Goal: Information Seeking & Learning: Learn about a topic

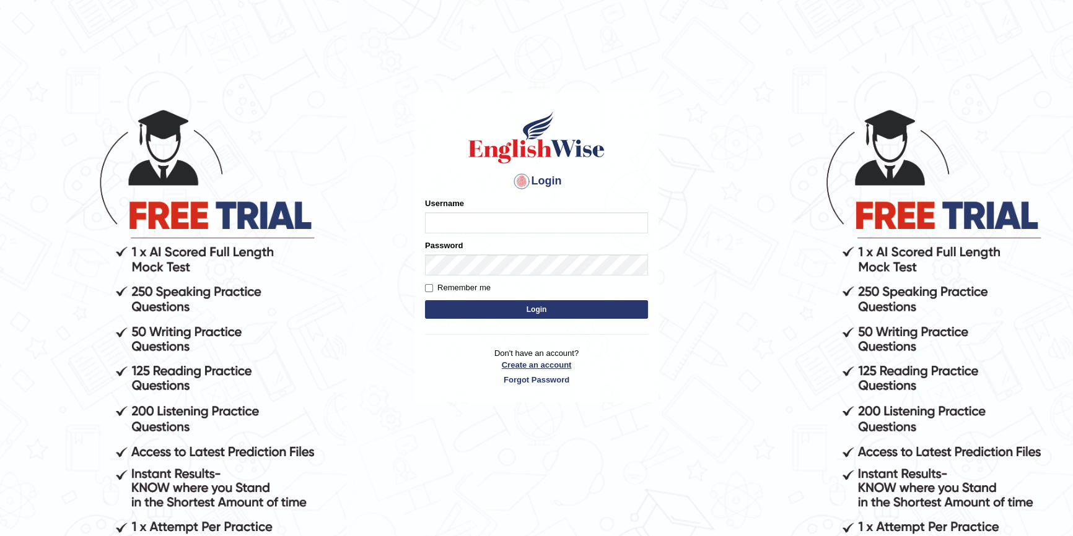
click at [515, 368] on link "Create an account" at bounding box center [536, 365] width 223 height 12
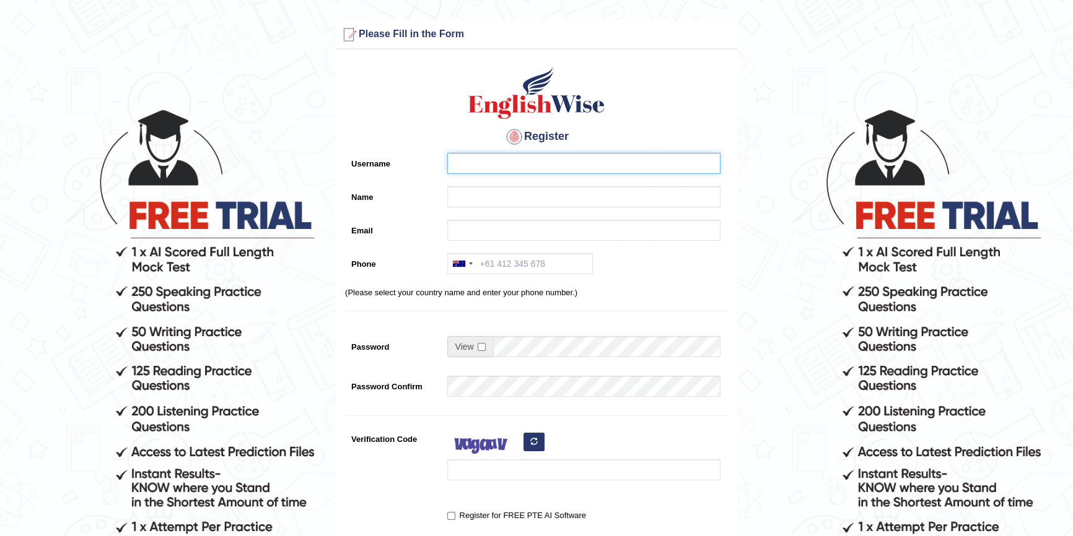
click at [499, 167] on input "Username" at bounding box center [583, 163] width 273 height 21
type input "a"
type input "Avi786"
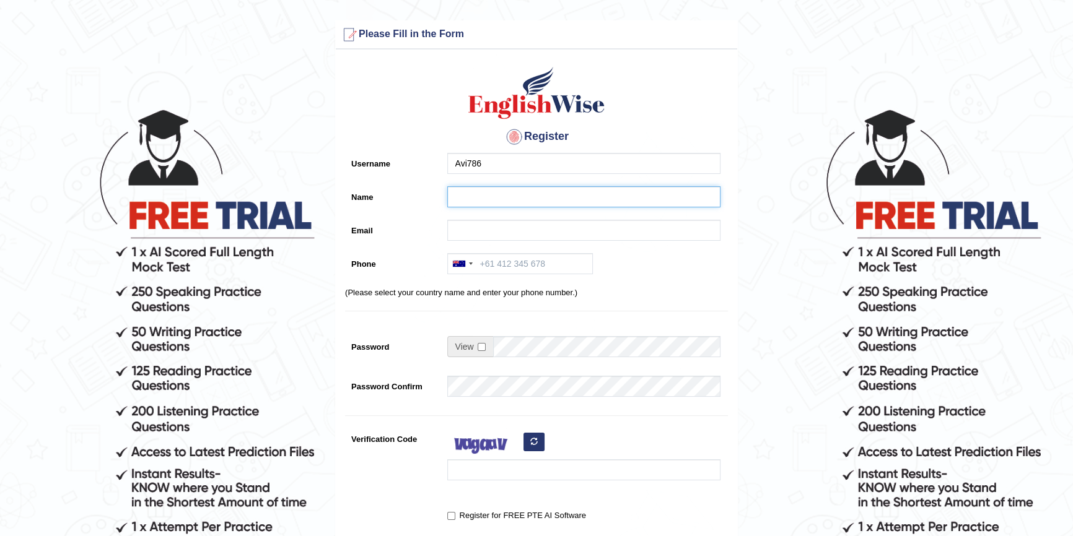
click at [489, 198] on input "Name" at bounding box center [583, 196] width 273 height 21
type input "[PERSON_NAME]"
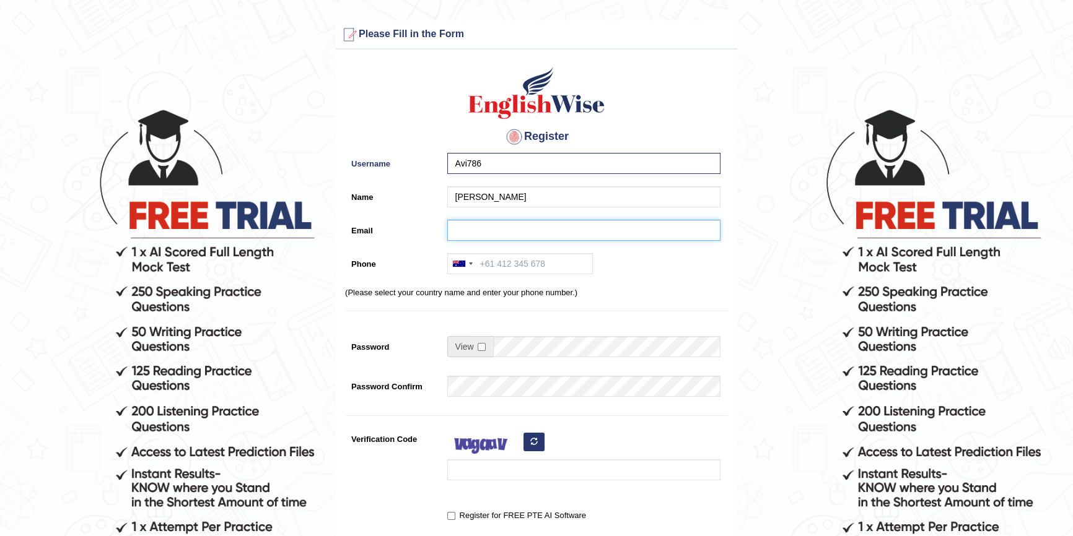
click at [464, 235] on input "Email" at bounding box center [583, 230] width 273 height 21
type input "kauramanpreet1280@gmai.com"
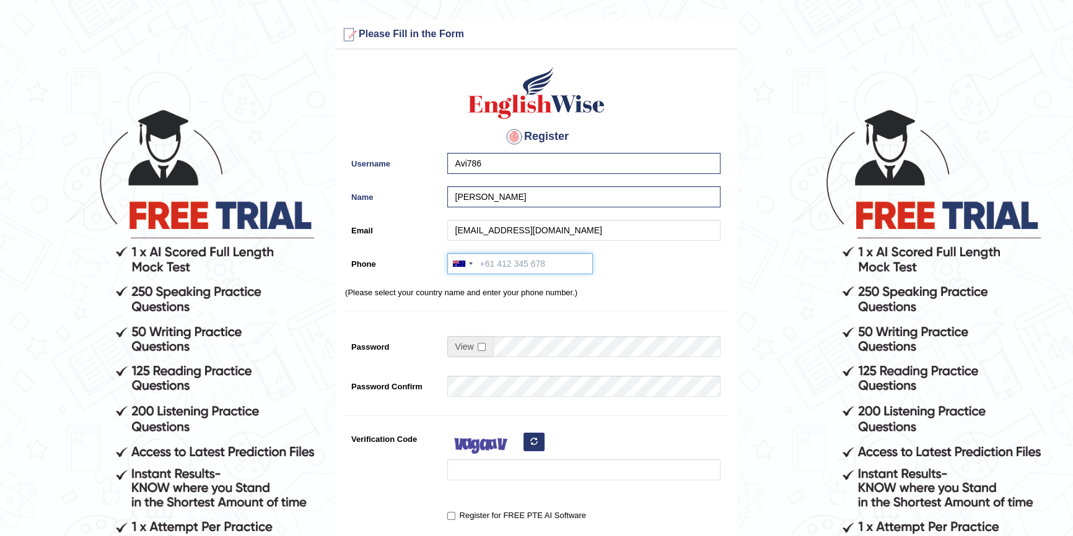
click at [502, 265] on input "Phone" at bounding box center [520, 263] width 146 height 21
type input "411758651"
click at [488, 352] on span at bounding box center [470, 346] width 46 height 21
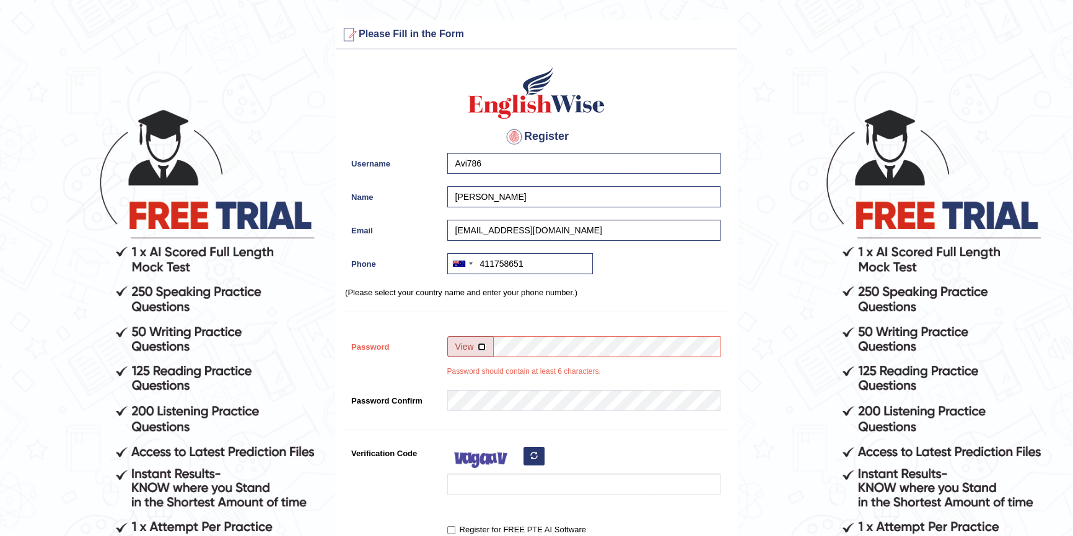
click at [479, 344] on input "checkbox" at bounding box center [481, 347] width 8 height 8
checkbox input "true"
click at [520, 355] on input "g" at bounding box center [606, 346] width 227 height 21
type input "gavy$1997"
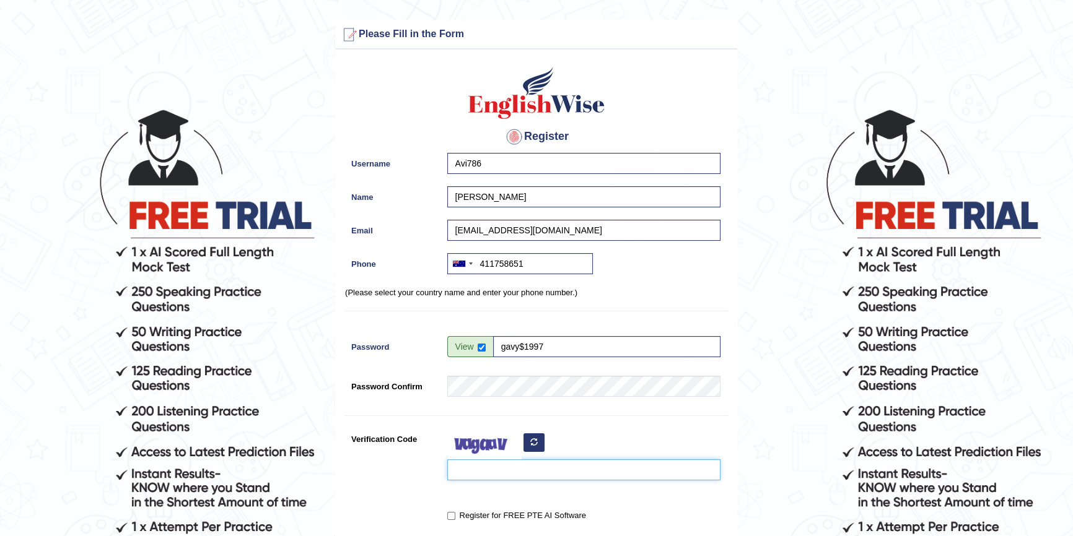
click at [525, 463] on input "Verification Code" at bounding box center [583, 470] width 273 height 21
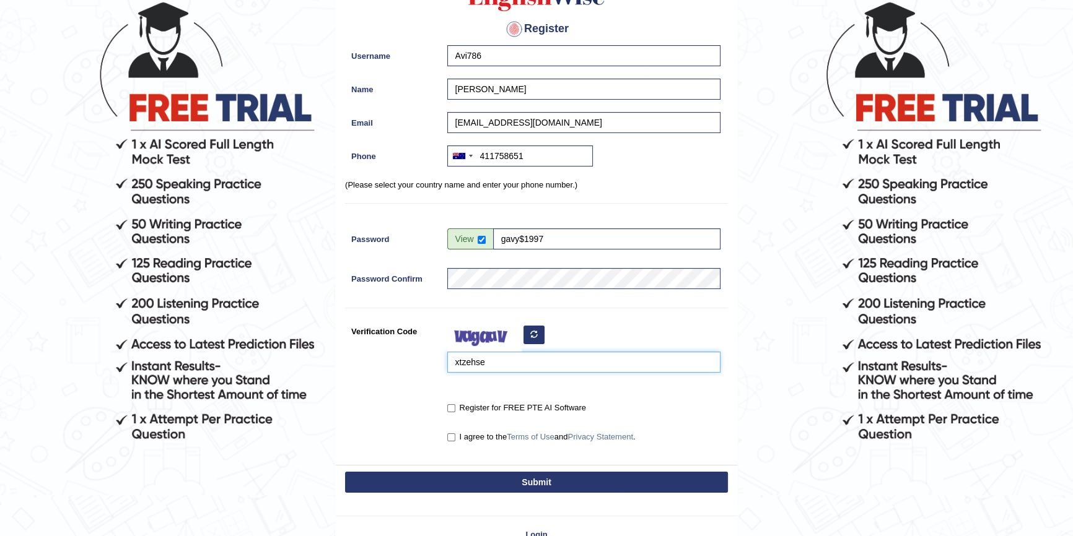
scroll to position [168, 0]
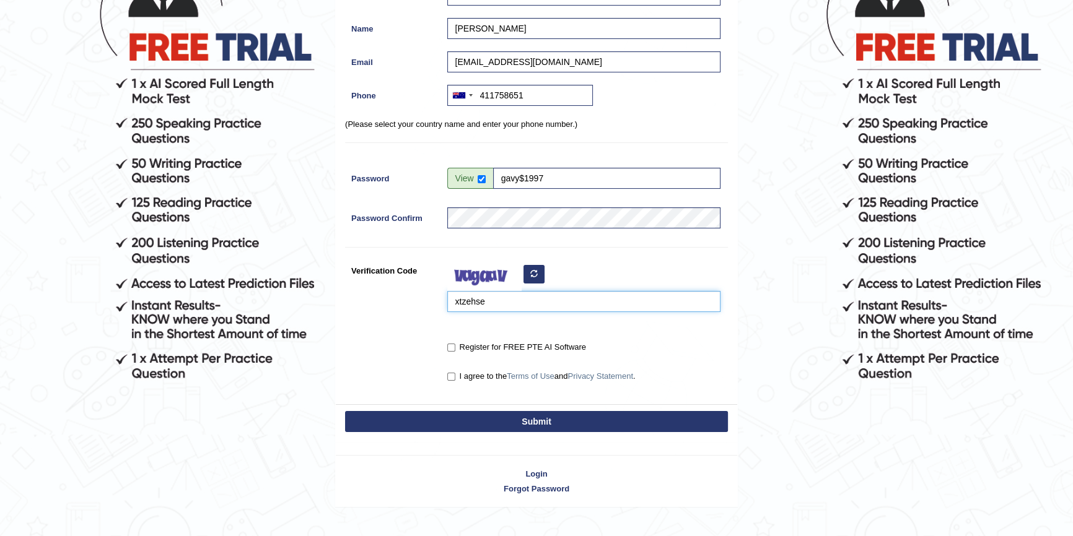
type input "xtzehse"
click at [452, 373] on input "I agree to the Terms of Use and Privacy Statement ." at bounding box center [451, 377] width 8 height 8
checkbox input "true"
click at [450, 344] on input "Register for FREE PTE AI Software" at bounding box center [451, 348] width 8 height 8
checkbox input "true"
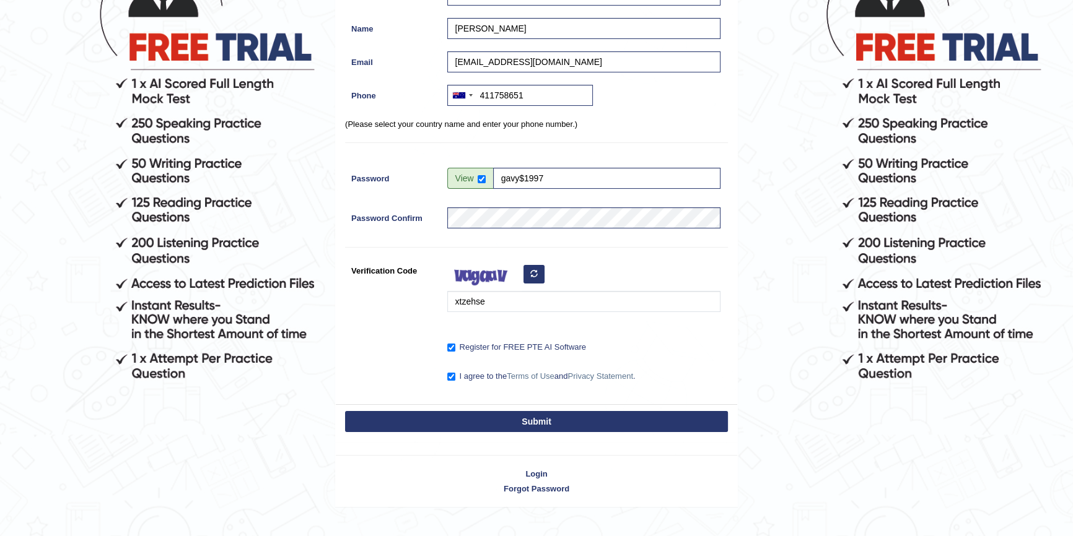
drag, startPoint x: 518, startPoint y: 413, endPoint x: 513, endPoint y: 420, distance: 8.4
click at [519, 413] on button "Submit" at bounding box center [536, 421] width 383 height 21
type input "+61411758651"
click at [513, 420] on button "Submit" at bounding box center [536, 421] width 383 height 21
click at [514, 420] on button "Submit" at bounding box center [536, 421] width 383 height 21
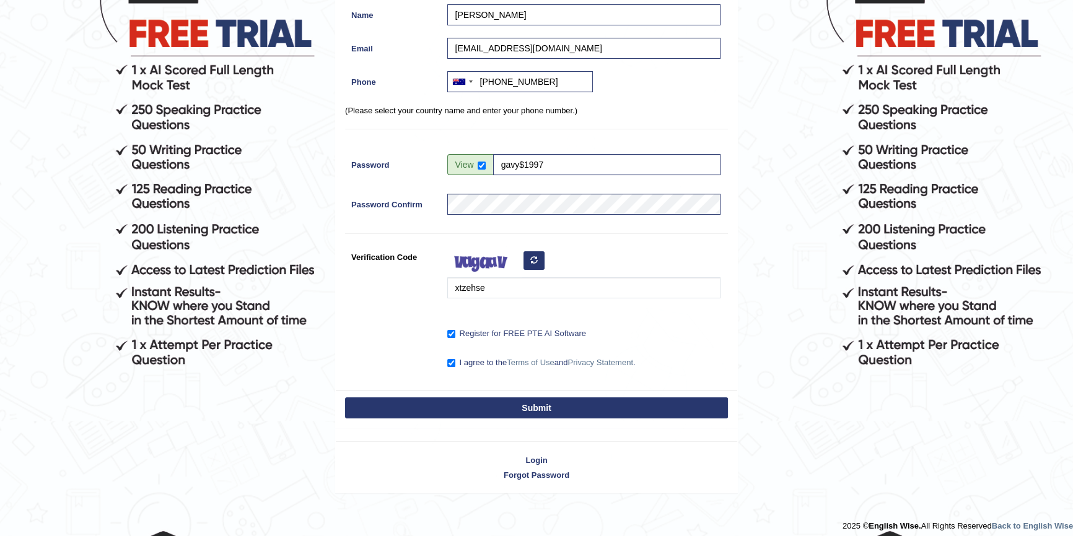
scroll to position [189, 0]
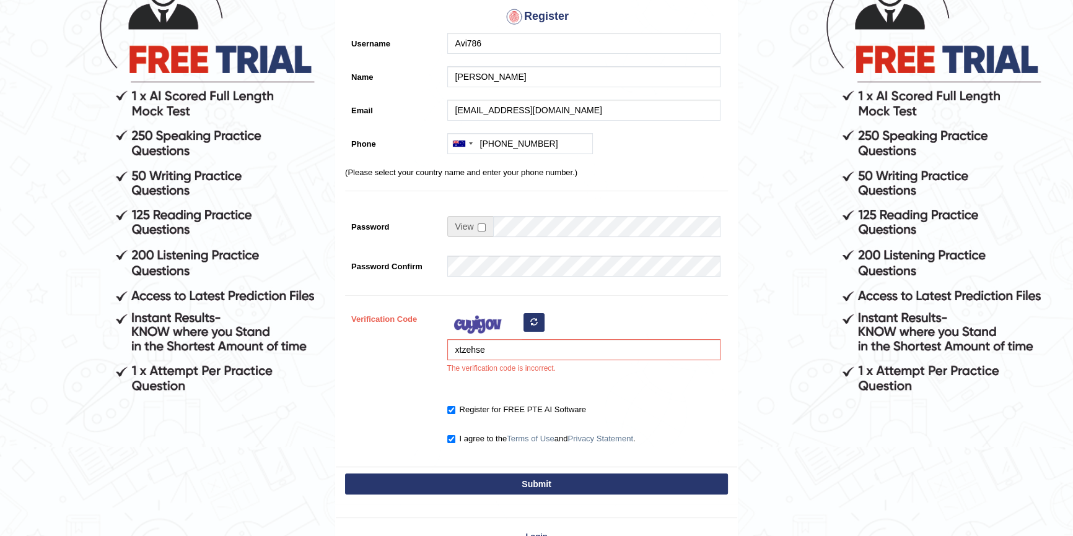
scroll to position [168, 0]
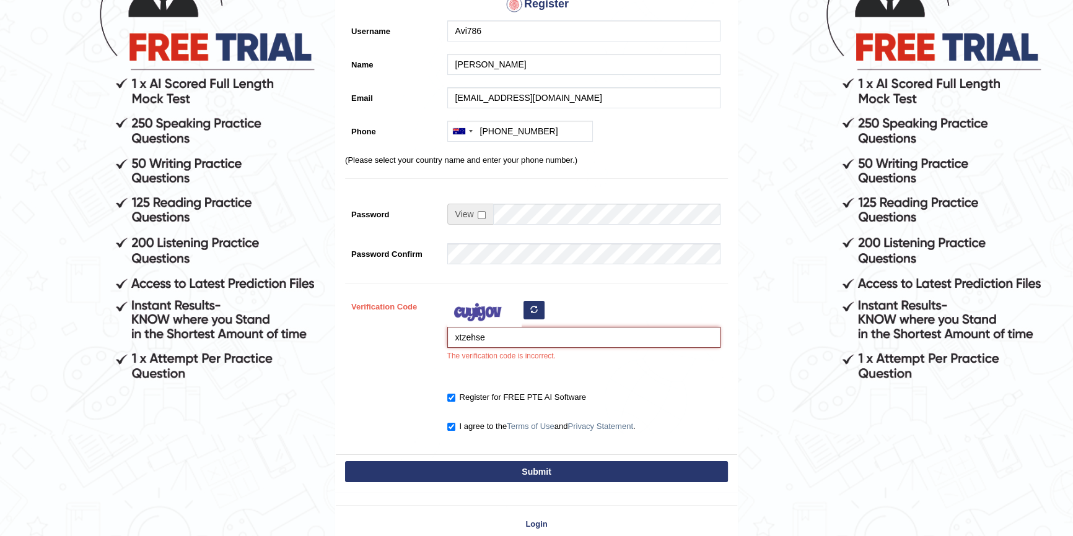
click at [488, 337] on input "xtzehse" at bounding box center [583, 337] width 273 height 21
type input "xtzehsc"
click at [502, 463] on button "Submit" at bounding box center [536, 471] width 383 height 21
type input "+61411758651"
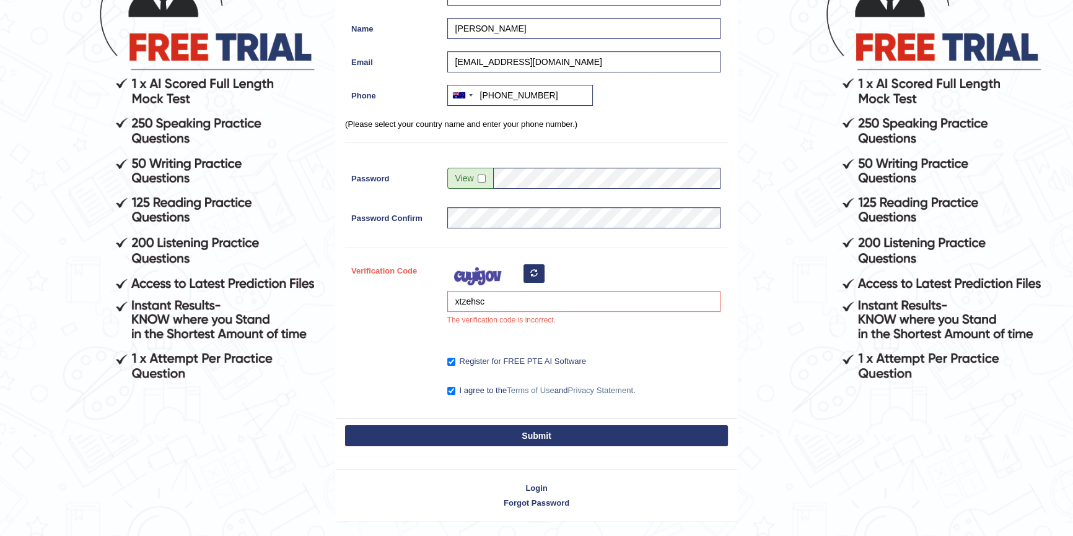
scroll to position [133, 0]
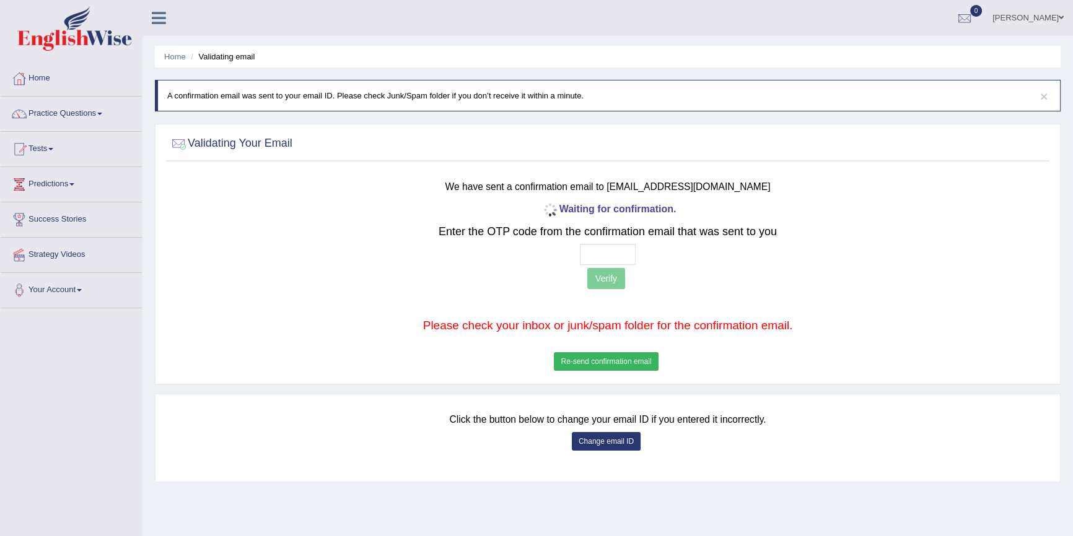
click at [578, 362] on button "Re-send confirmation email" at bounding box center [606, 361] width 104 height 19
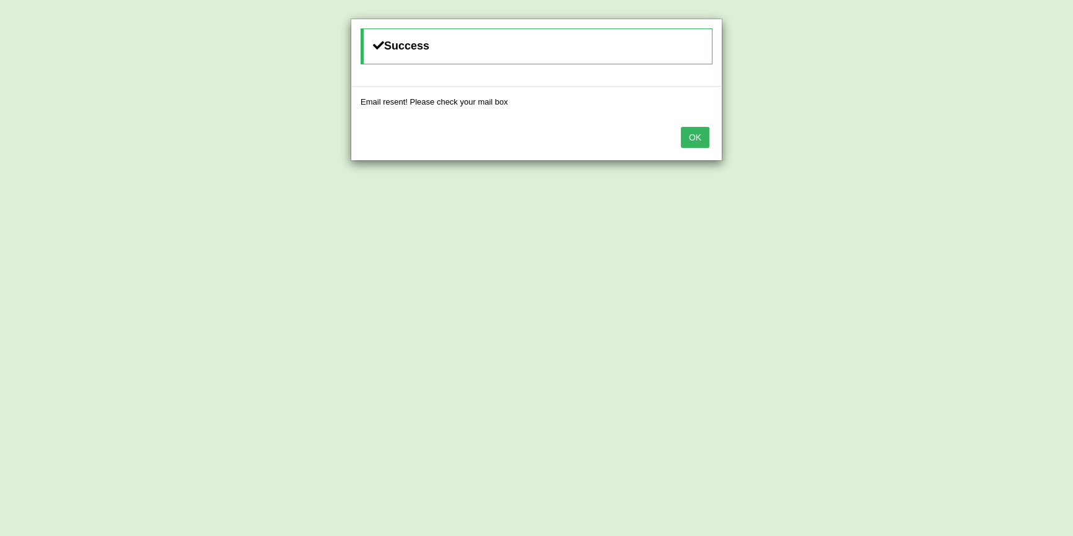
click at [702, 131] on button "OK" at bounding box center [695, 137] width 28 height 21
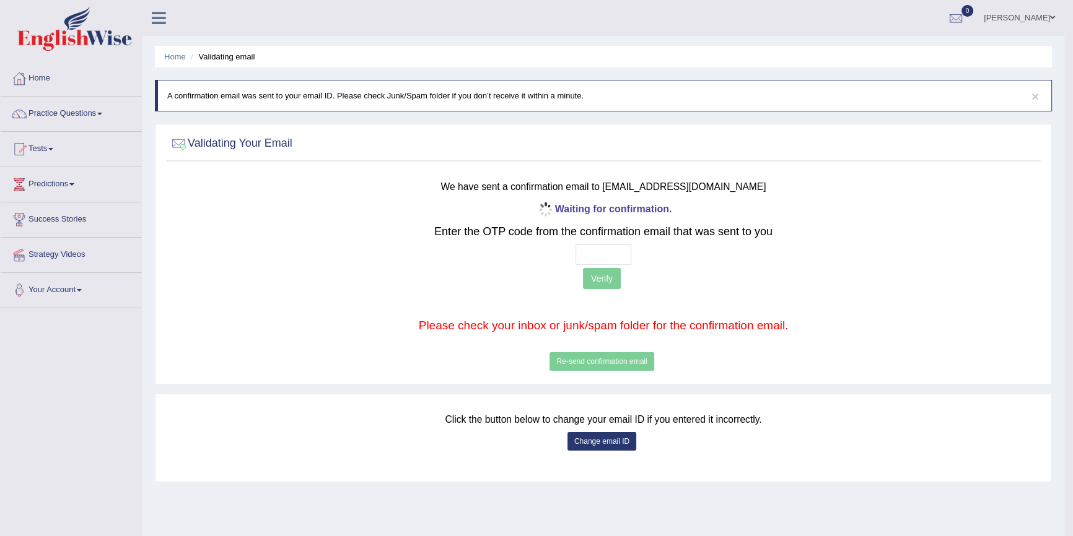
click at [276, 143] on h2 "Validating Your Email" at bounding box center [230, 143] width 123 height 19
click at [217, 146] on h2 "Validating Your Email" at bounding box center [230, 143] width 123 height 19
click at [588, 444] on button "Change email ID" at bounding box center [601, 441] width 69 height 19
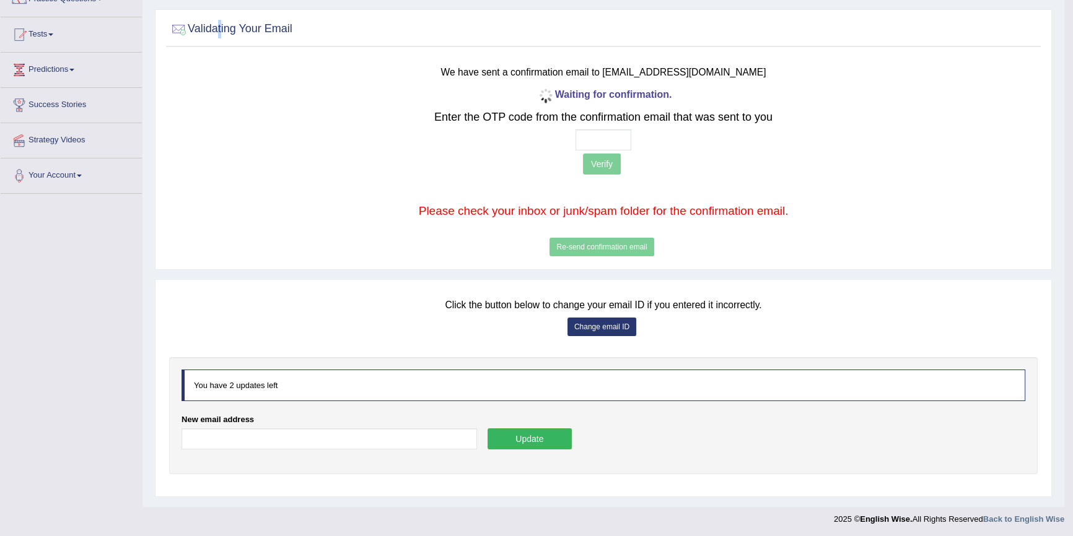
scroll to position [115, 0]
click at [565, 438] on button "Update" at bounding box center [529, 438] width 84 height 21
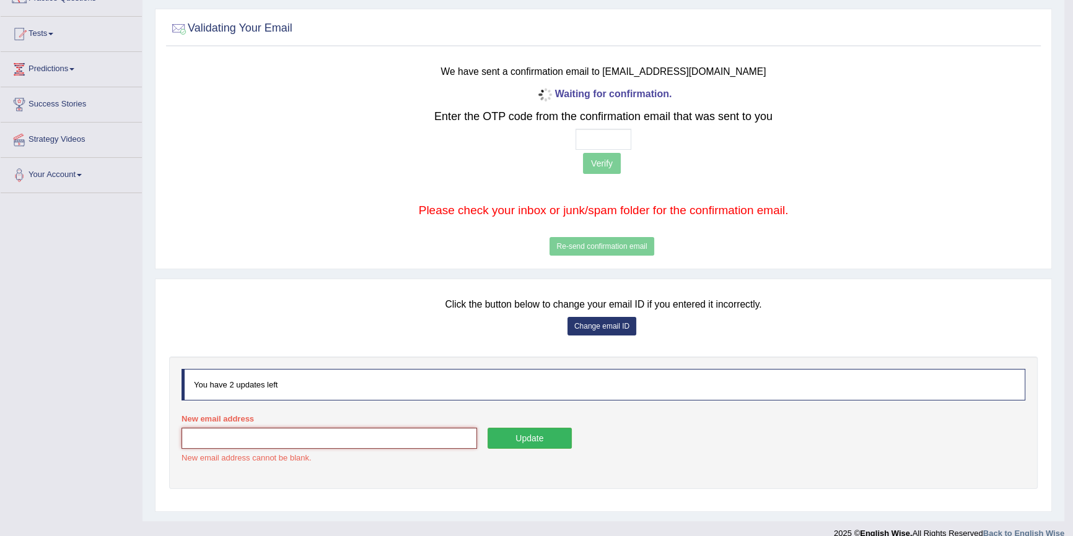
click at [291, 440] on input "New email address" at bounding box center [328, 438] width 295 height 21
click at [193, 437] on input "ksuramanpreet1280" at bounding box center [328, 438] width 295 height 21
click at [281, 442] on input "kauramanpreet1280" at bounding box center [328, 438] width 295 height 21
type input "kauramanpreet1280@gmail.com"
click at [508, 443] on button "Update" at bounding box center [529, 438] width 84 height 21
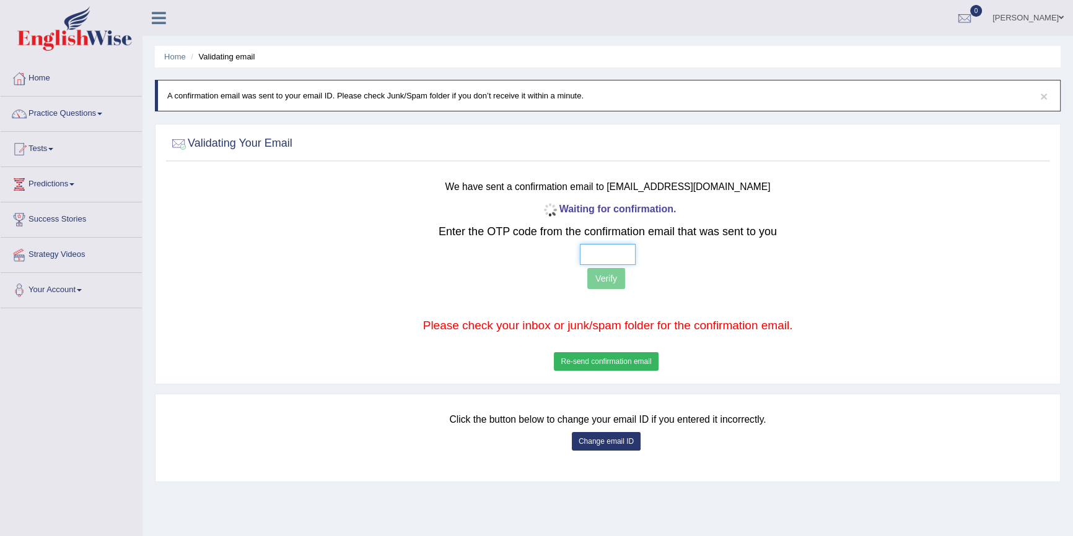
click at [587, 258] on input "text" at bounding box center [608, 254] width 56 height 21
type input "9 _ _ _"
type input "9 0 3 0"
click at [621, 272] on button "Verify" at bounding box center [606, 278] width 38 height 21
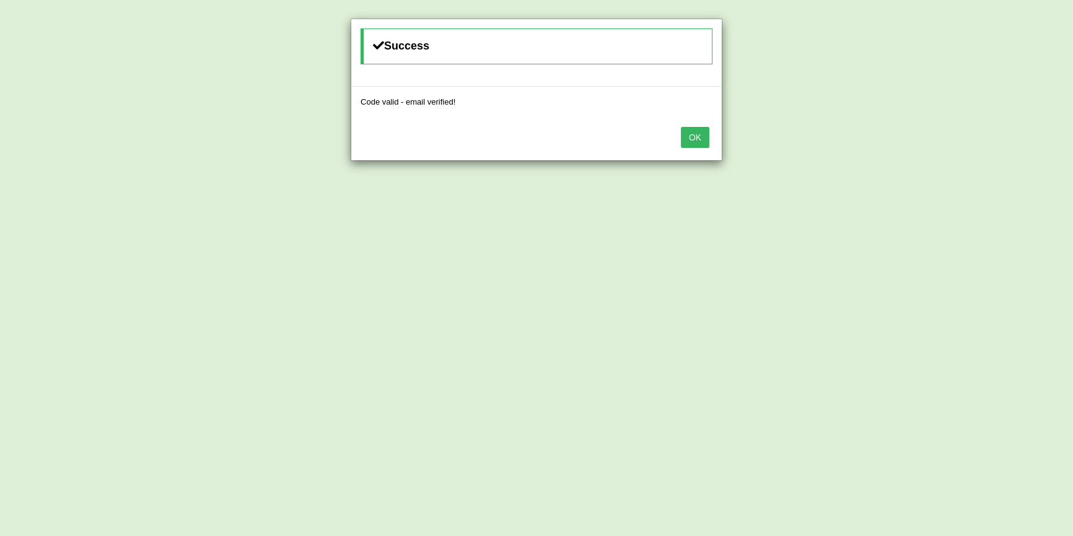
click at [701, 135] on button "OK" at bounding box center [695, 137] width 28 height 21
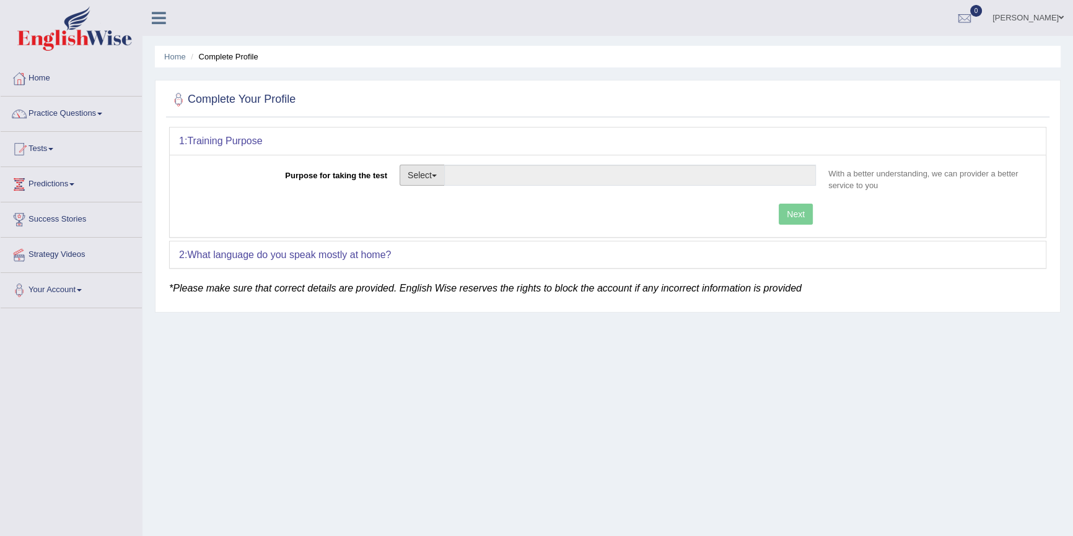
click at [438, 178] on button "Select" at bounding box center [421, 175] width 45 height 21
click at [455, 198] on link "Student Visa" at bounding box center [455, 202] width 110 height 16
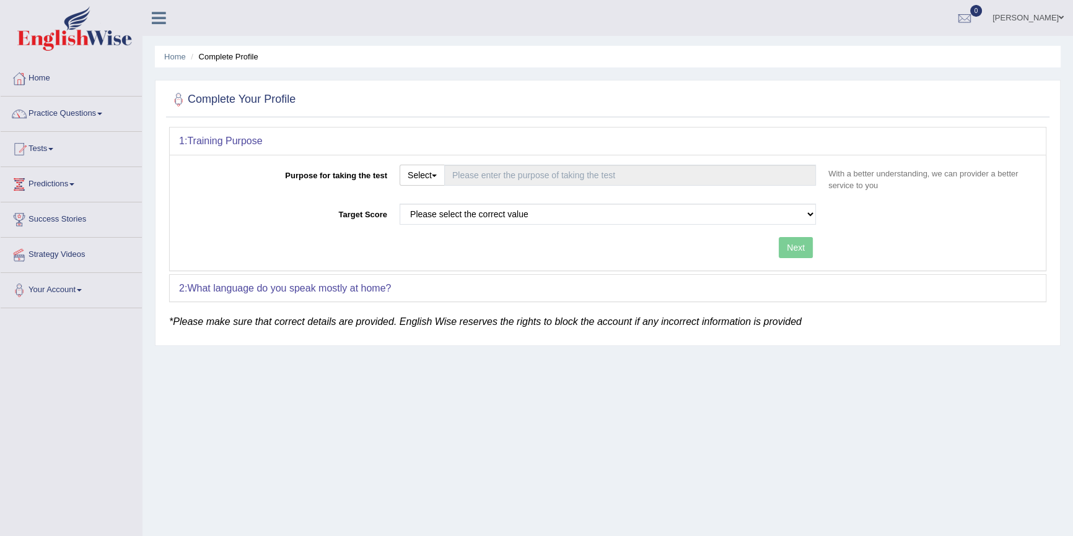
type input "Student Visa"
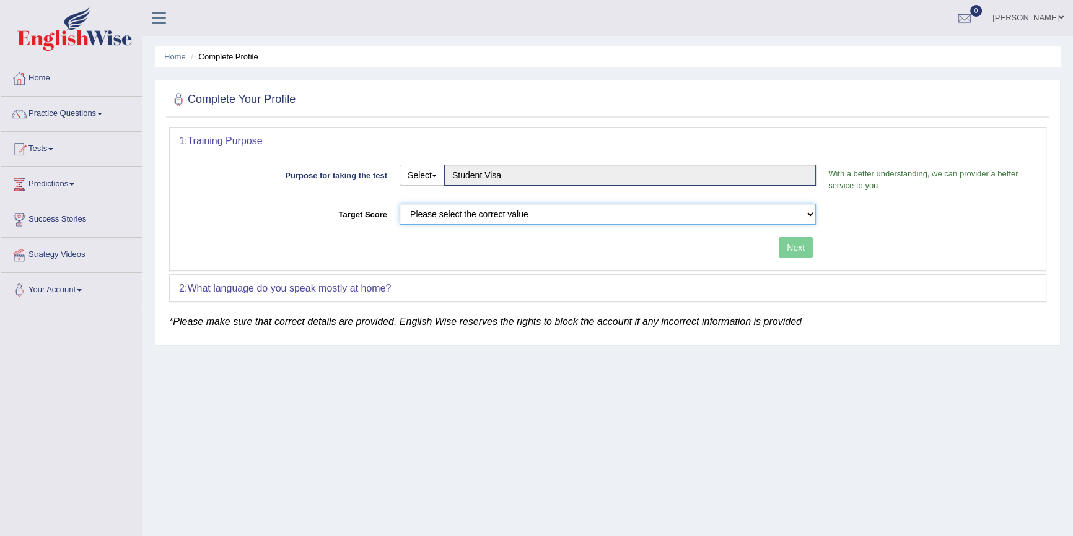
click at [730, 212] on select "Please select the correct value 50 (6 bands) 58 (6.5 bands) 65 (7 bands) 79 (8 …" at bounding box center [607, 214] width 416 height 21
select select "50"
click at [399, 204] on select "Please select the correct value 50 (6 bands) 58 (6.5 bands) 65 (7 bands) 79 (8 …" at bounding box center [607, 214] width 416 height 21
click at [801, 250] on button "Next" at bounding box center [795, 247] width 34 height 21
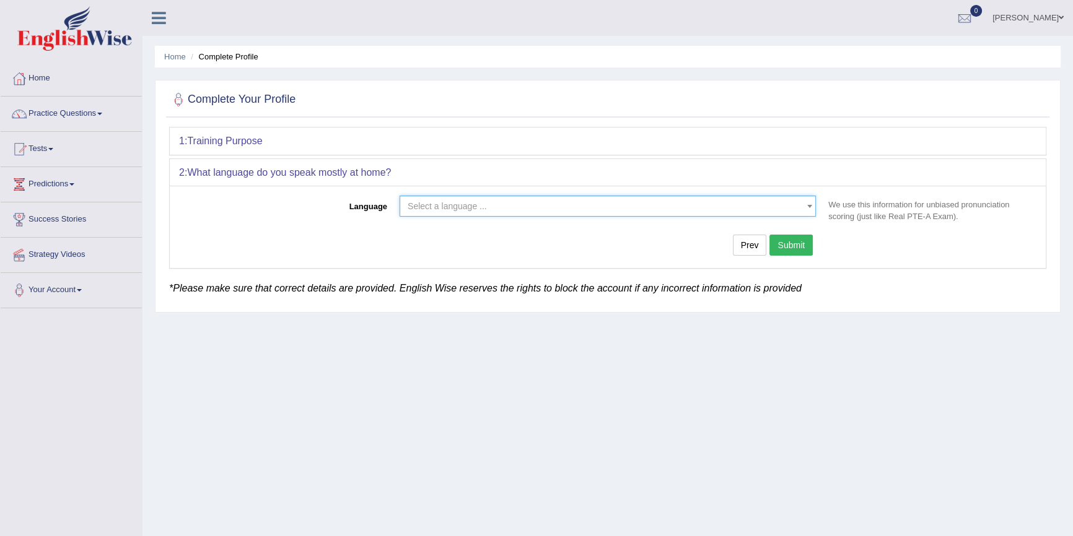
click at [631, 211] on span "Select a language ..." at bounding box center [603, 206] width 393 height 12
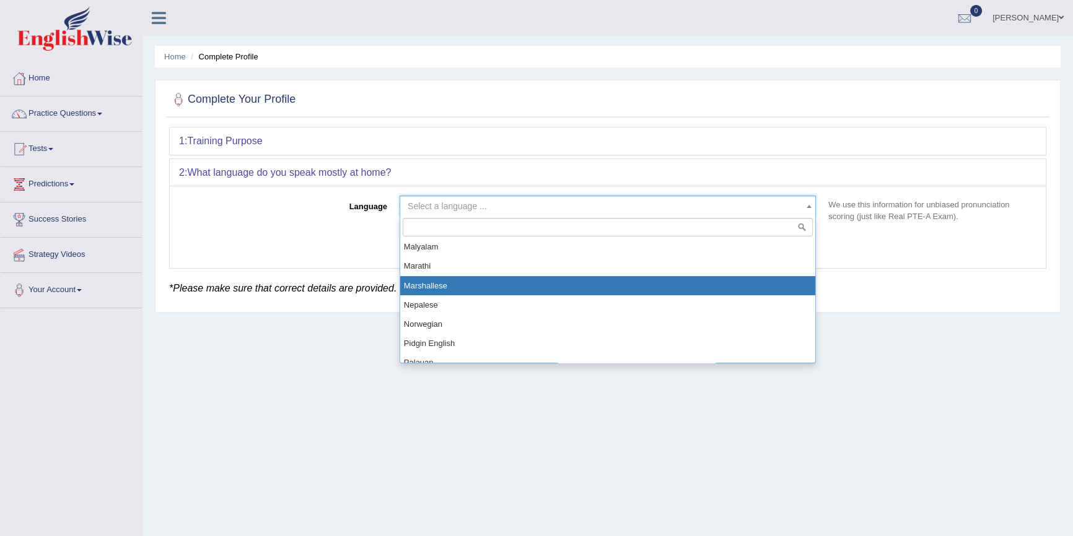
scroll to position [712, 0]
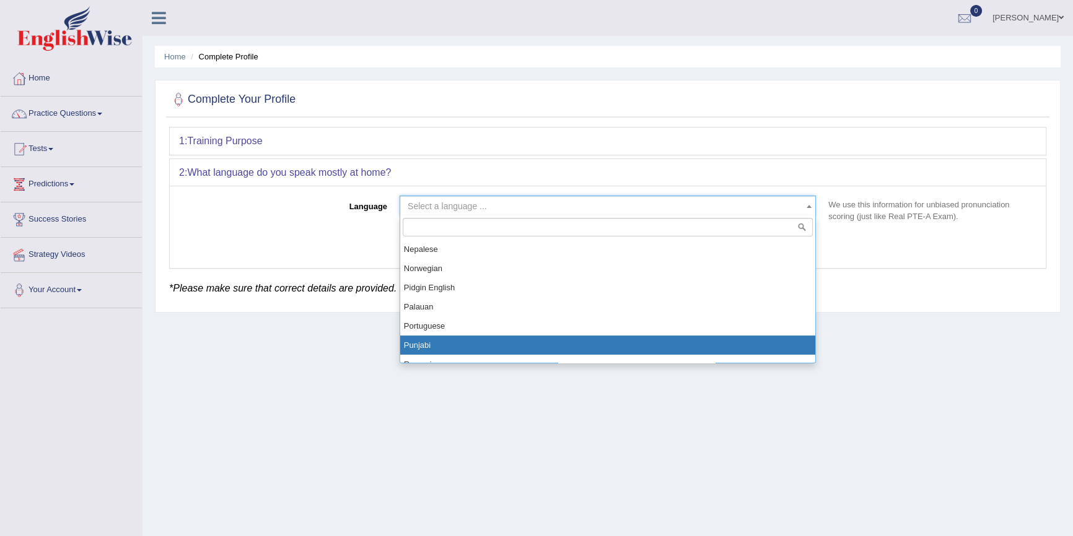
select select "Punjabi"
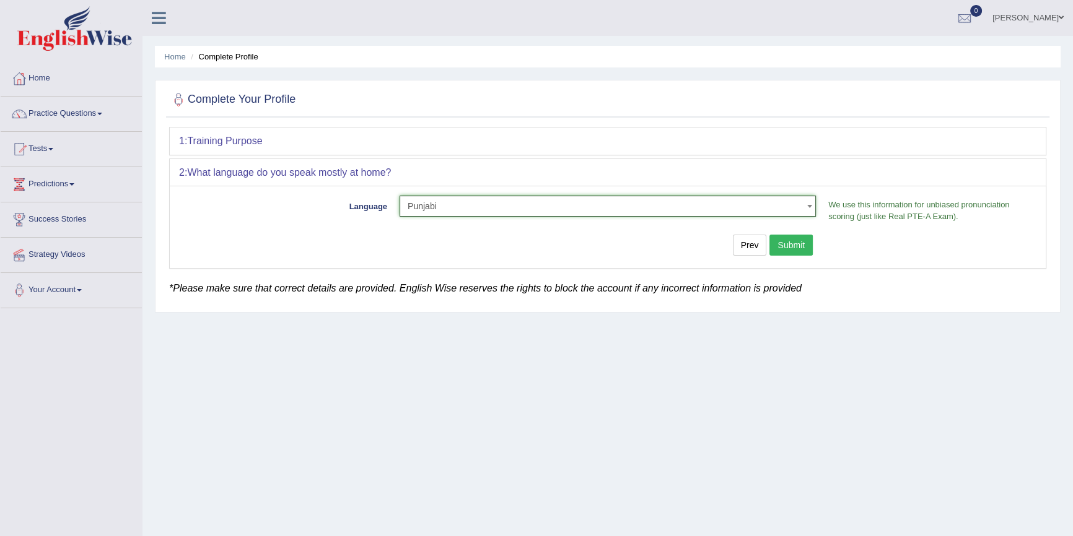
click at [797, 244] on button "Submit" at bounding box center [790, 245] width 43 height 21
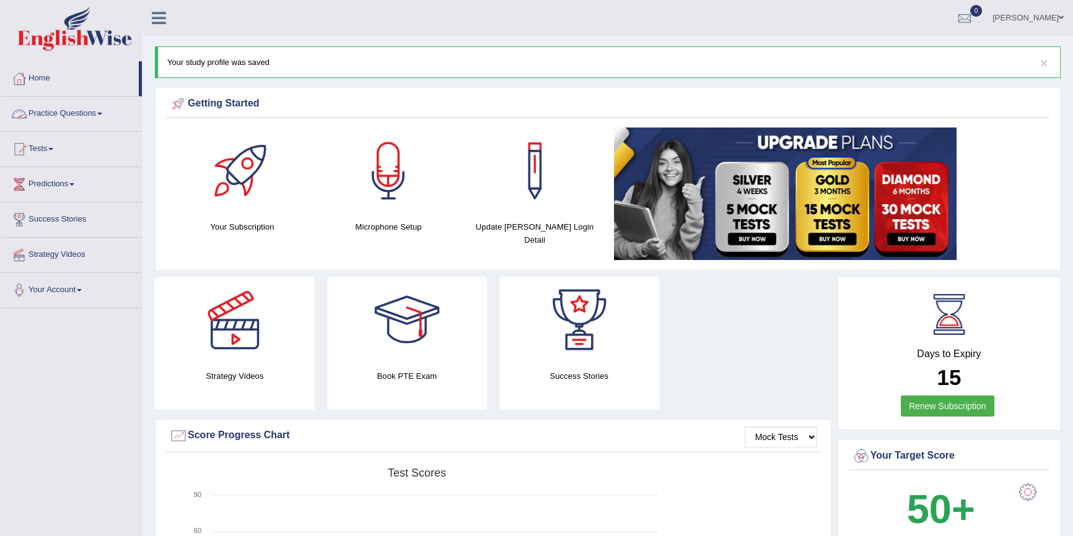
click at [84, 113] on link "Practice Questions" at bounding box center [71, 112] width 141 height 31
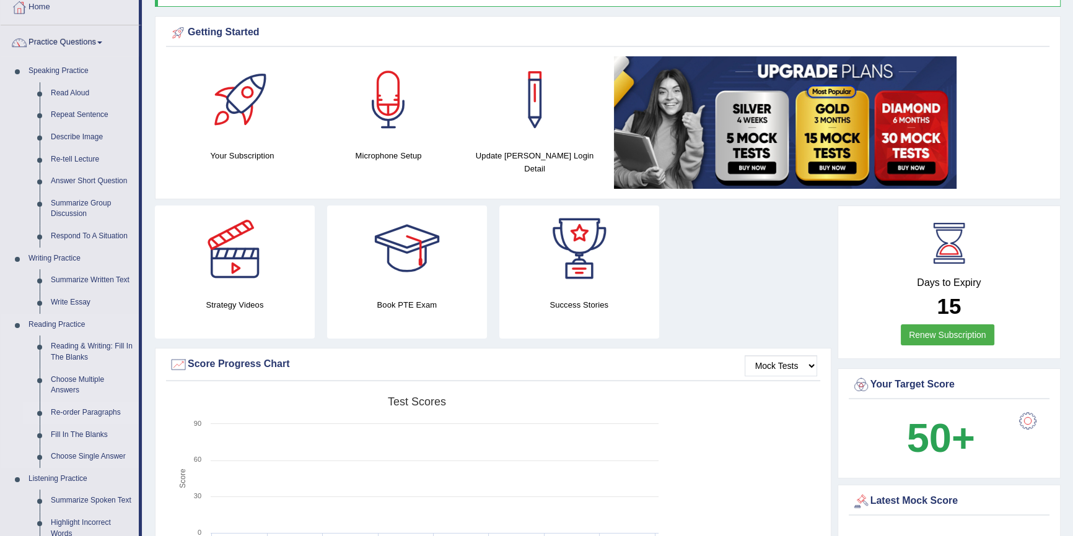
scroll to position [56, 0]
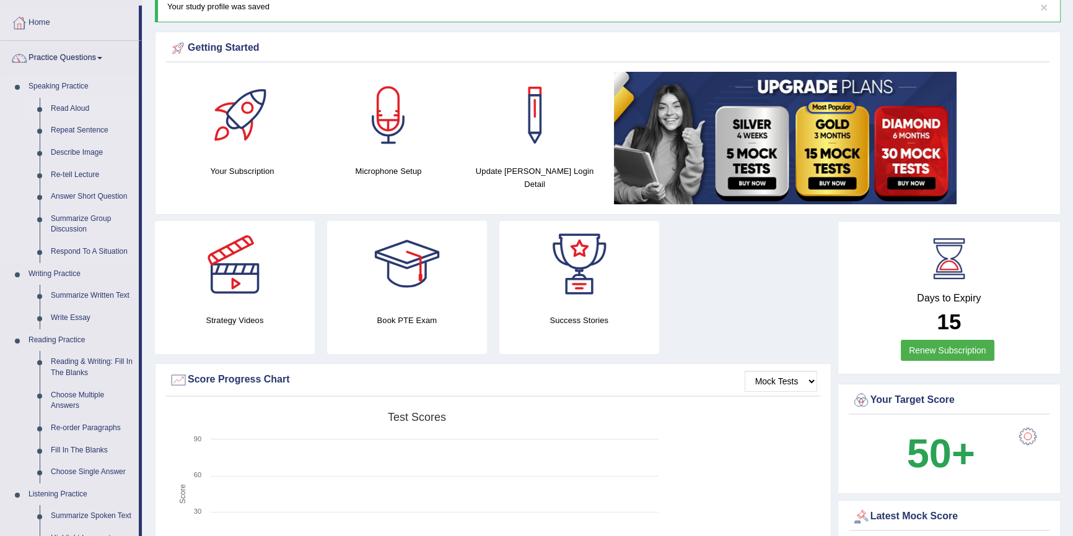
click at [82, 103] on link "Read Aloud" at bounding box center [92, 109] width 94 height 22
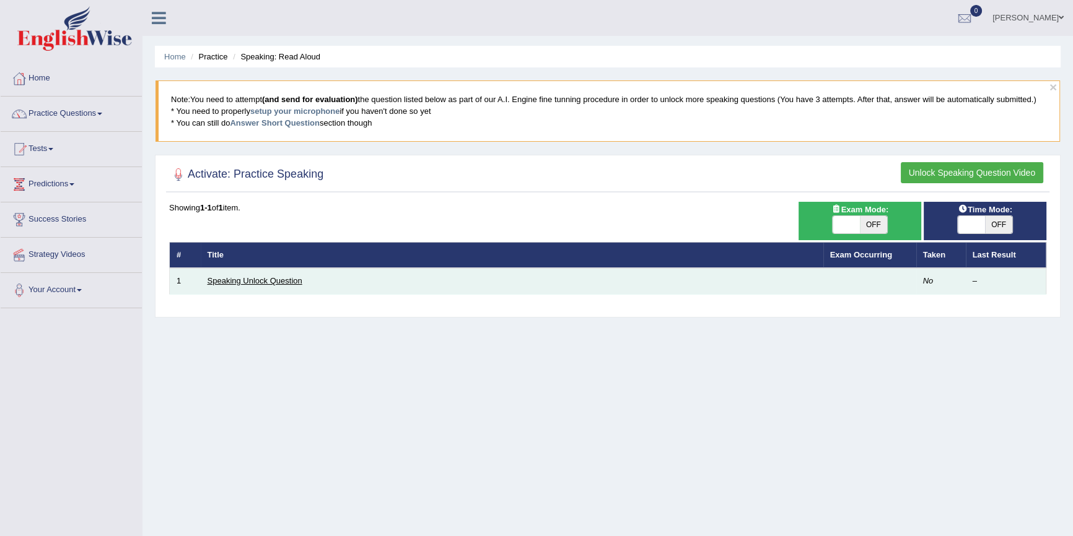
click at [272, 279] on link "Speaking Unlock Question" at bounding box center [254, 280] width 95 height 9
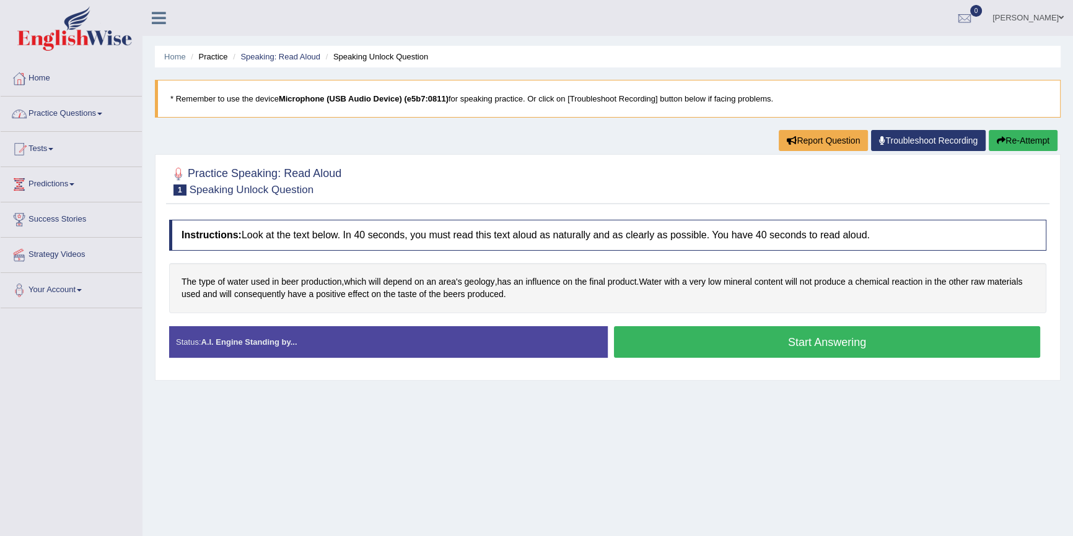
click at [97, 123] on link "Practice Questions" at bounding box center [71, 112] width 141 height 31
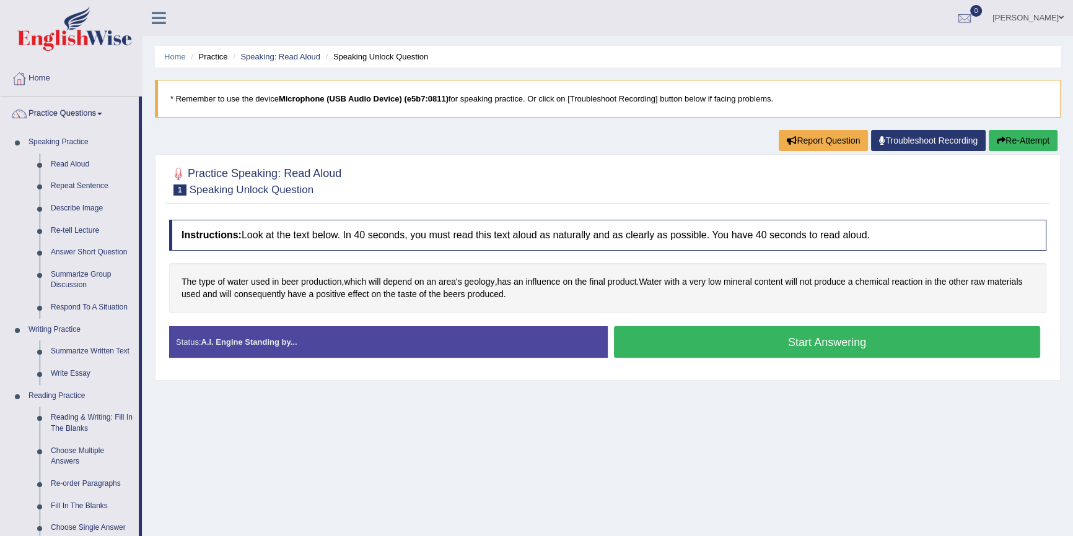
click at [742, 346] on button "Start Answering" at bounding box center [827, 342] width 426 height 32
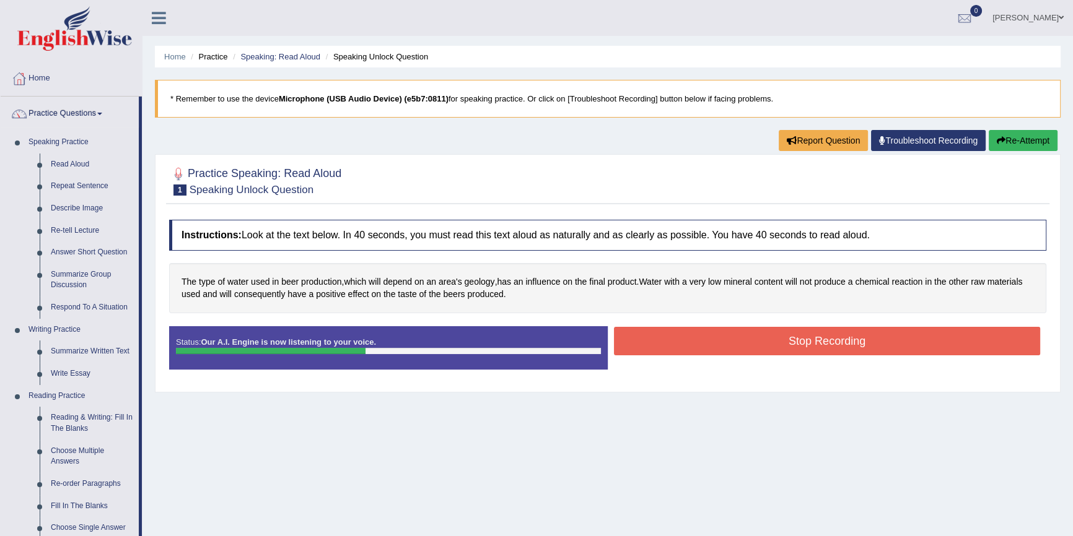
click at [741, 346] on button "Stop Recording" at bounding box center [827, 341] width 426 height 28
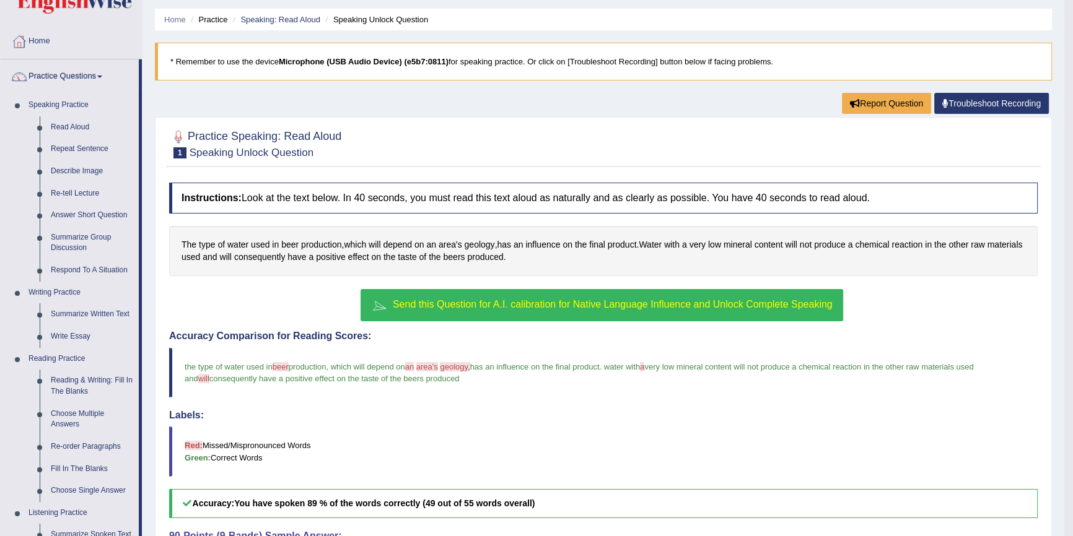
scroll to position [56, 0]
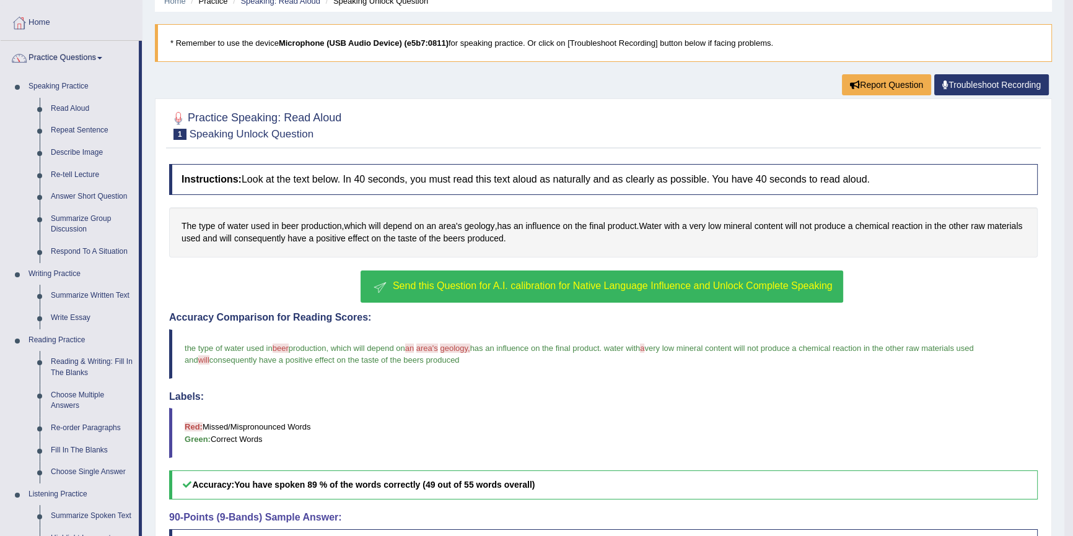
click at [470, 281] on span "Send this Question for A.I. calibration for Native Language Influence and Unloc…" at bounding box center [613, 286] width 440 height 11
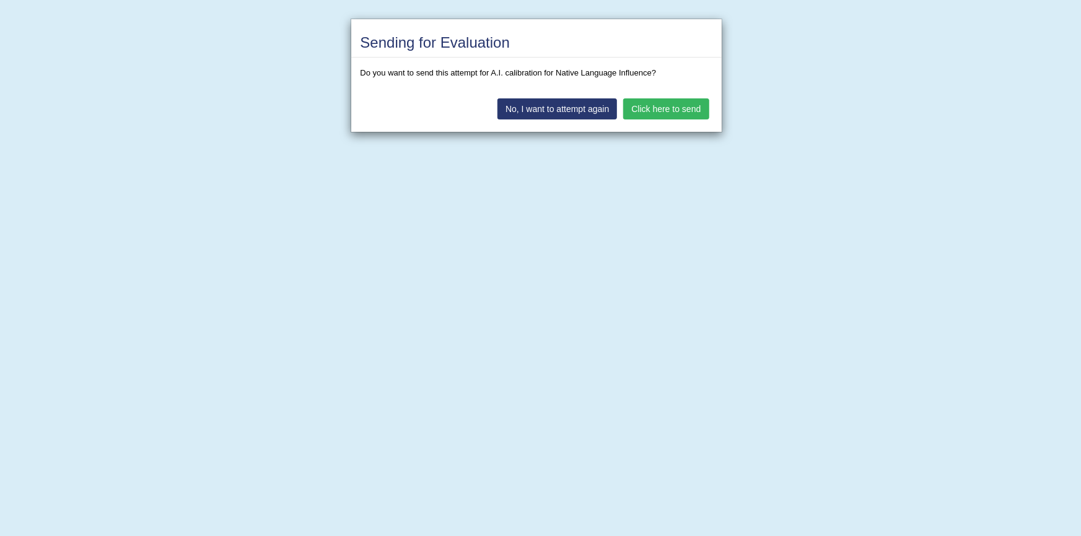
click at [653, 104] on button "Click here to send" at bounding box center [665, 108] width 85 height 21
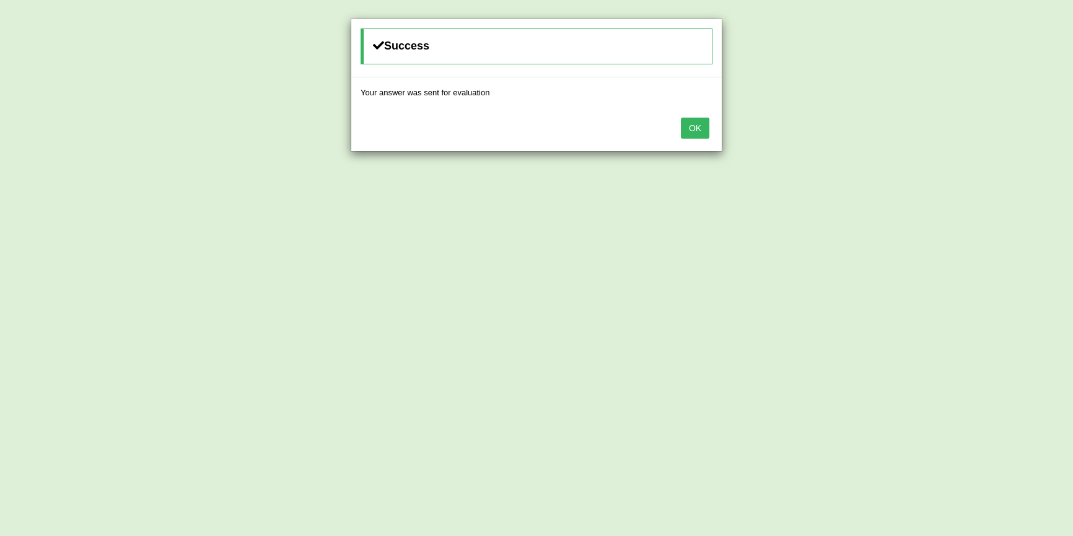
click at [689, 127] on button "OK" at bounding box center [695, 128] width 28 height 21
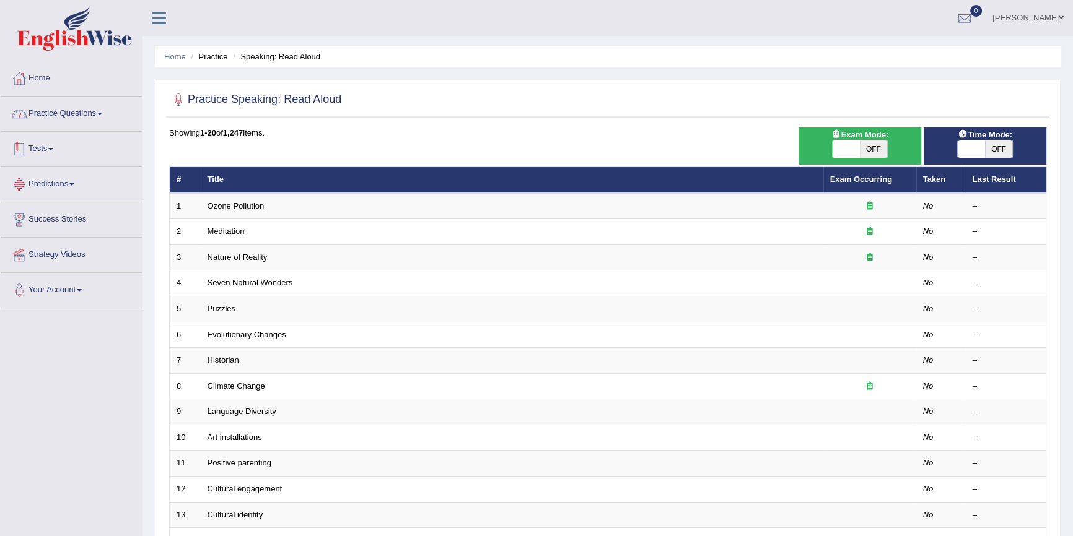
click at [81, 106] on link "Practice Questions" at bounding box center [71, 112] width 141 height 31
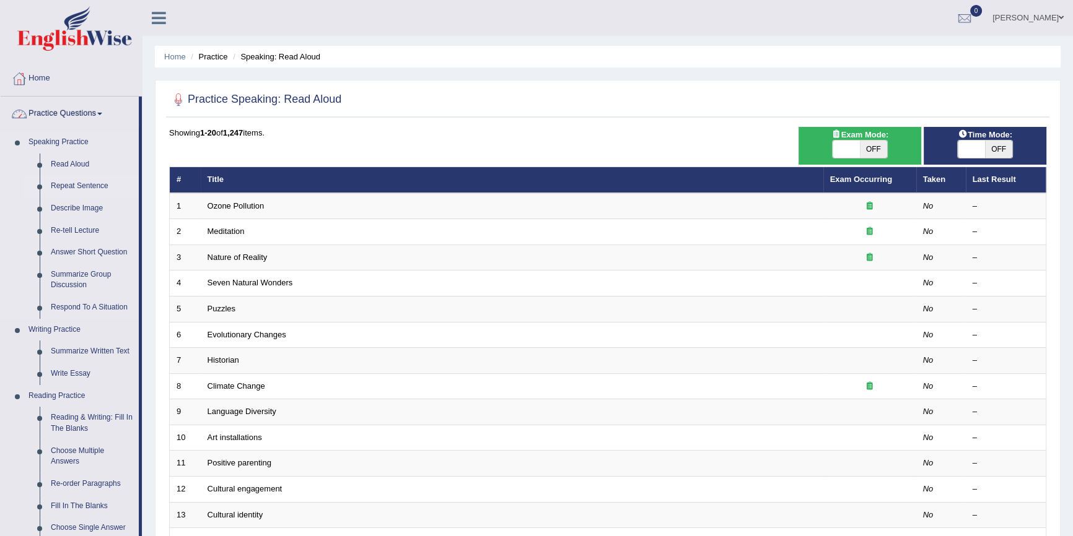
click at [68, 186] on link "Repeat Sentence" at bounding box center [92, 186] width 94 height 22
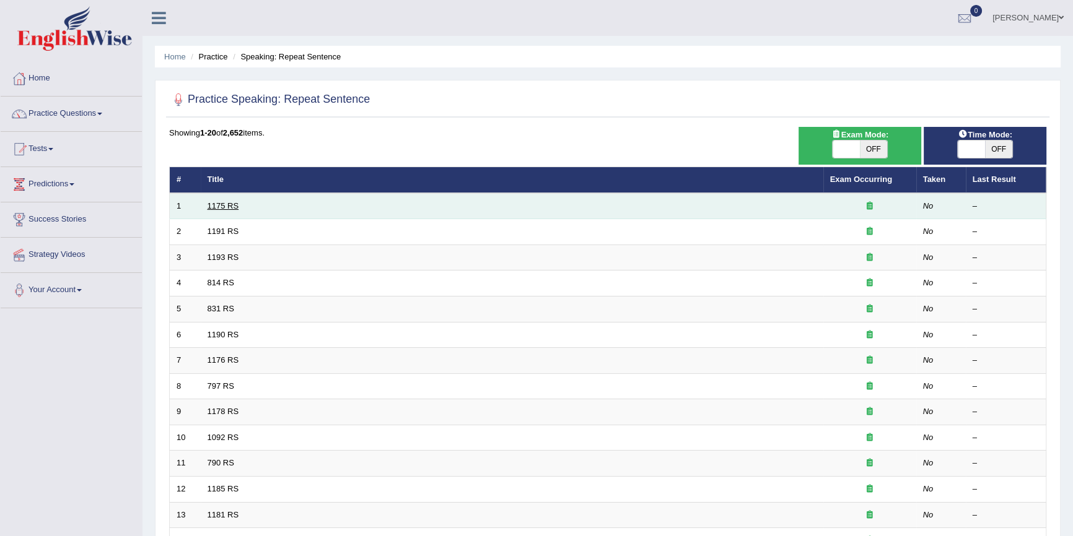
click at [220, 206] on link "1175 RS" at bounding box center [223, 205] width 32 height 9
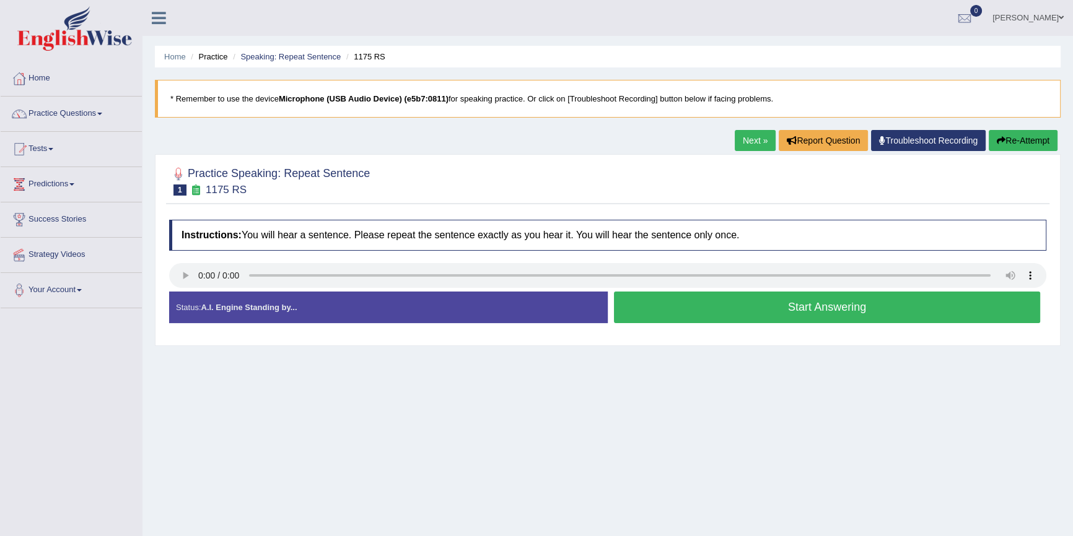
click at [694, 312] on button "Start Answering" at bounding box center [827, 308] width 426 height 32
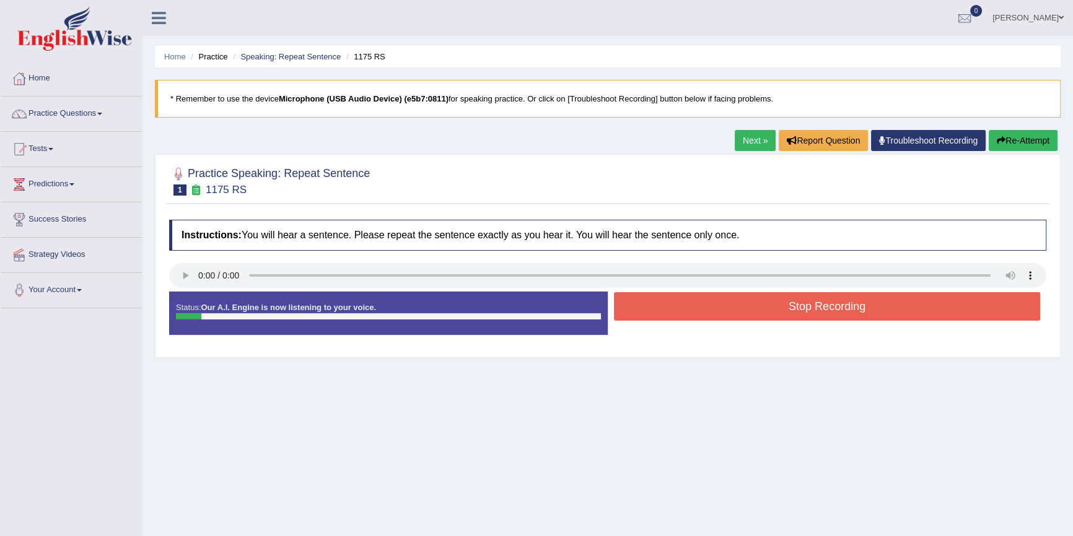
click at [694, 312] on button "Stop Recording" at bounding box center [827, 306] width 426 height 28
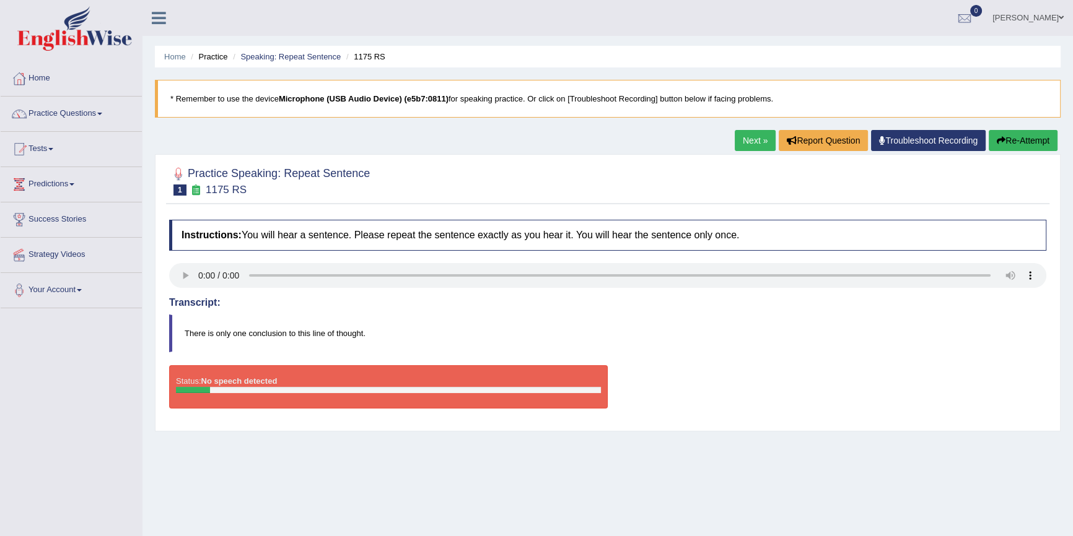
drag, startPoint x: 1016, startPoint y: 138, endPoint x: 983, endPoint y: 148, distance: 34.3
click at [1016, 137] on button "Re-Attempt" at bounding box center [1022, 140] width 69 height 21
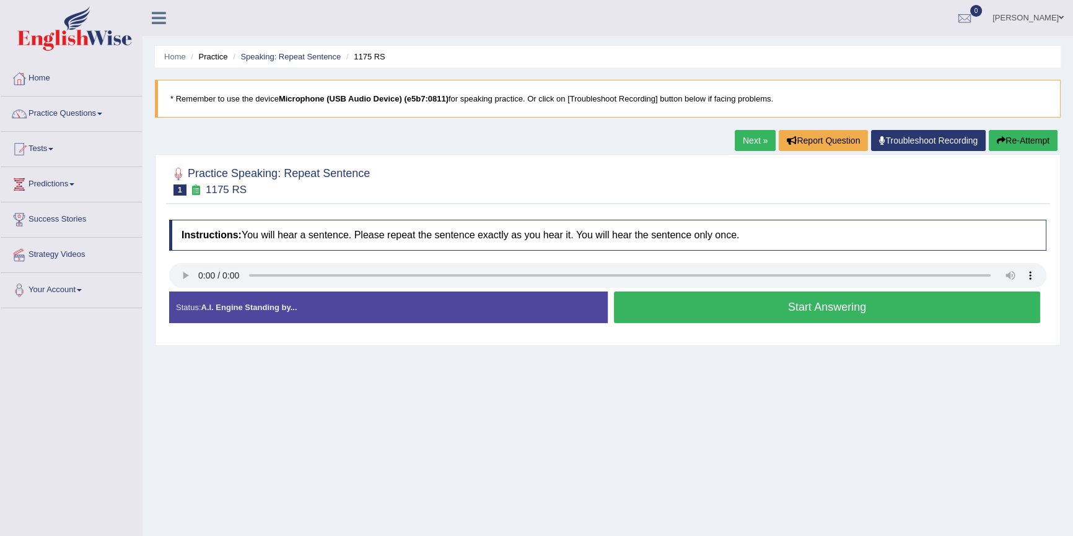
click at [793, 316] on button "Start Answering" at bounding box center [827, 308] width 426 height 32
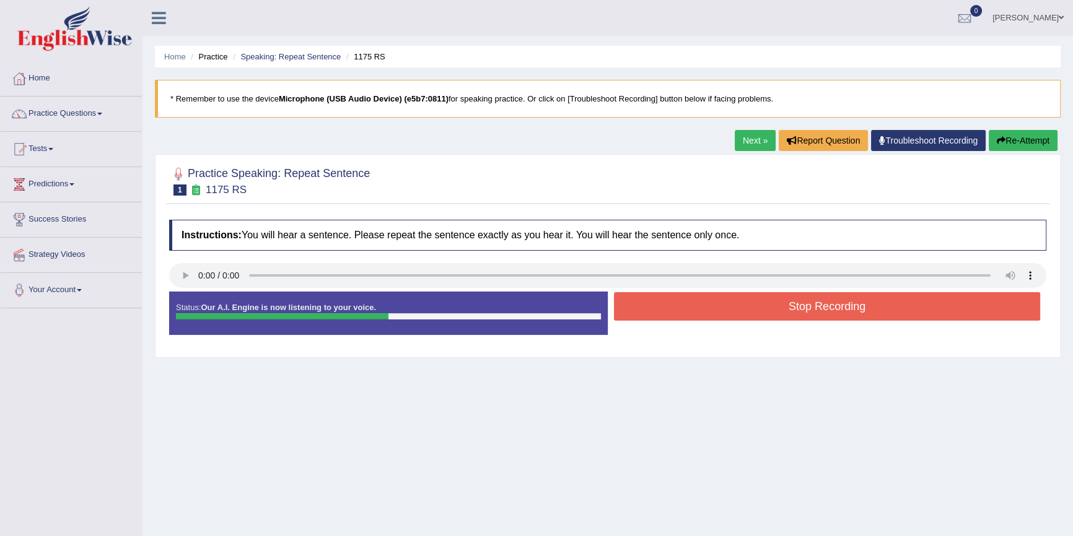
click at [793, 316] on button "Stop Recording" at bounding box center [827, 306] width 426 height 28
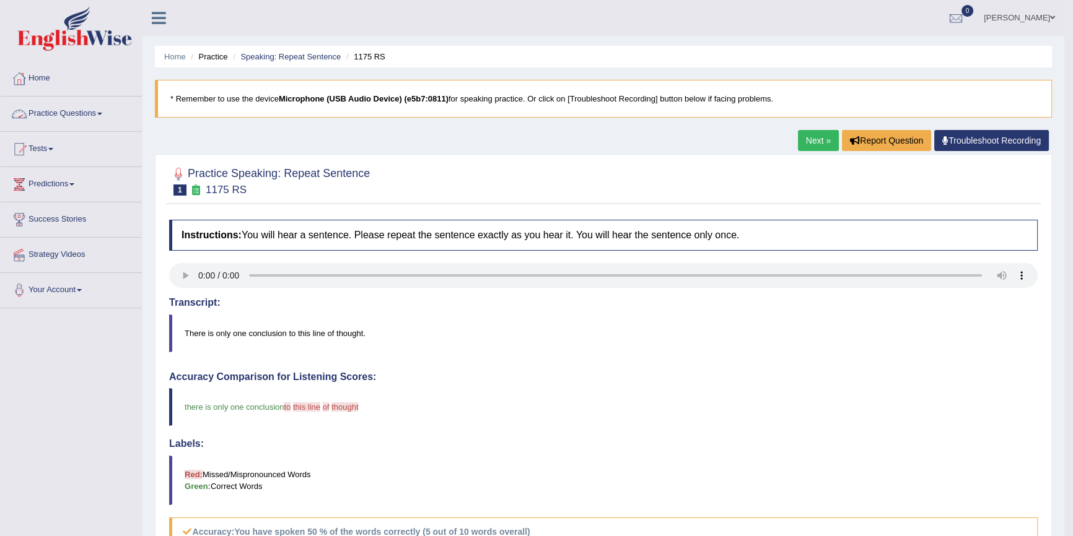
click at [81, 113] on link "Practice Questions" at bounding box center [71, 112] width 141 height 31
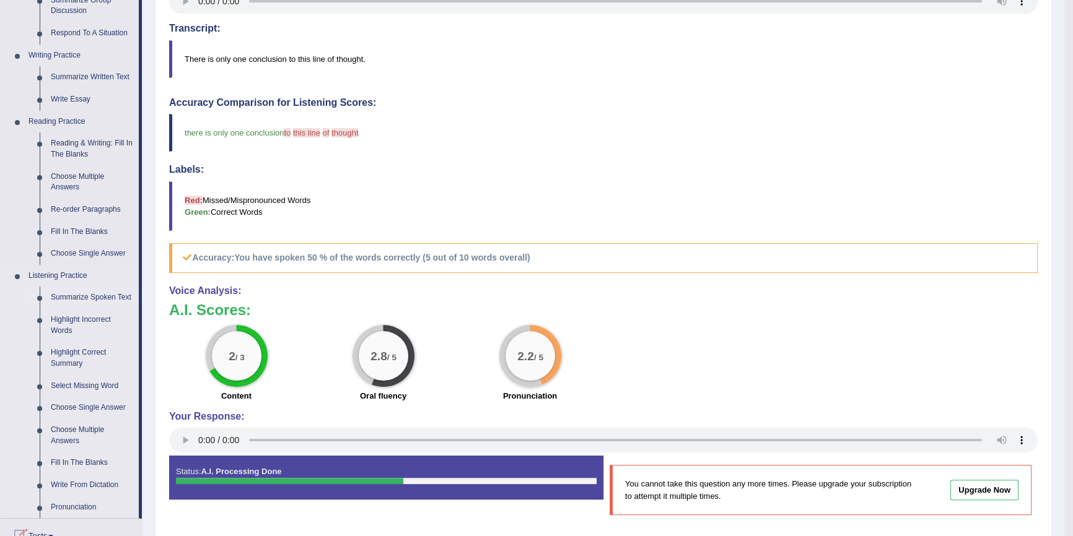
scroll to position [281, 0]
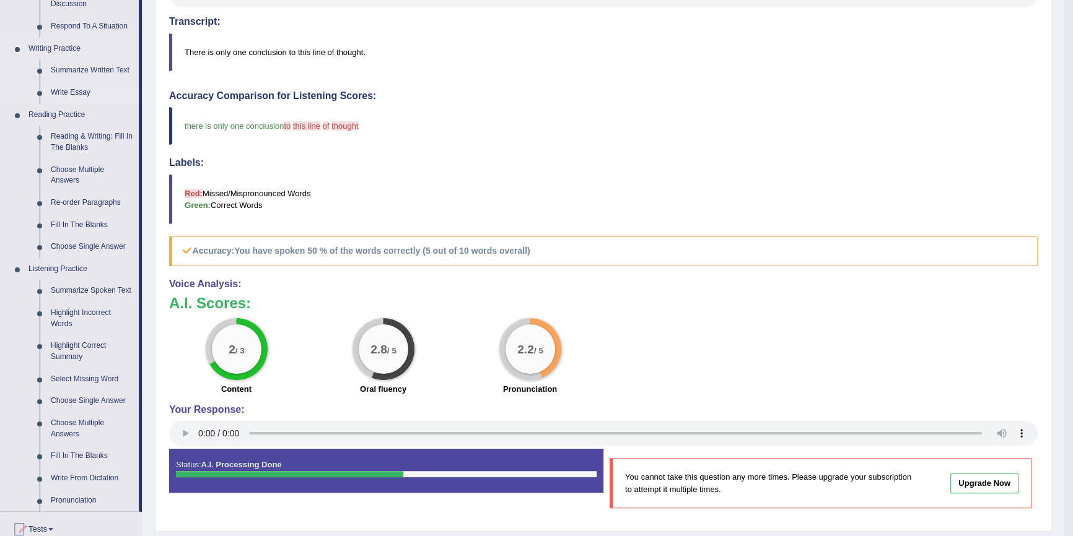
click at [79, 90] on link "Write Essay" at bounding box center [92, 93] width 94 height 22
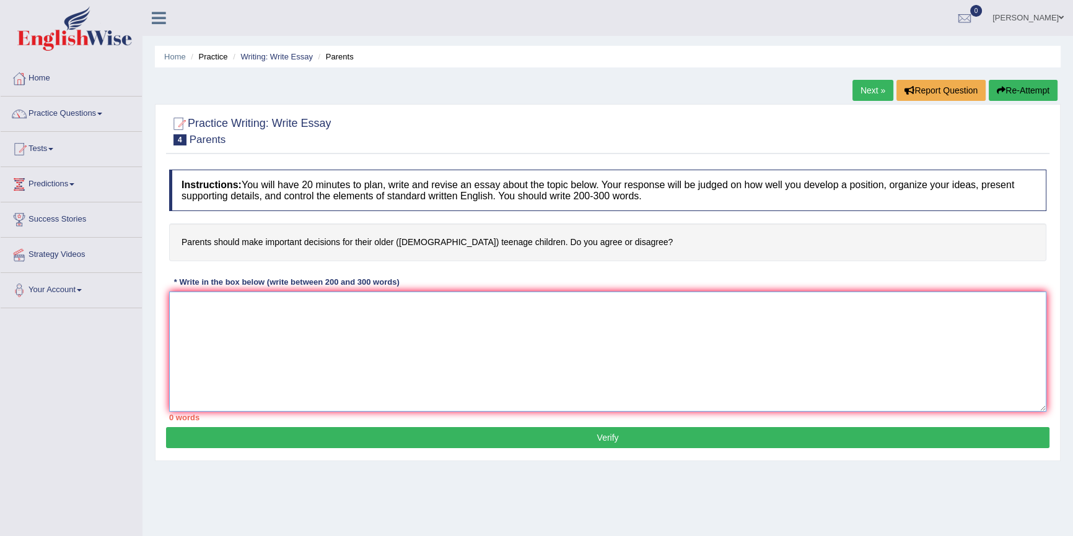
click at [367, 354] on textarea at bounding box center [607, 352] width 877 height 120
click at [450, 311] on textarea at bounding box center [607, 352] width 877 height 120
click at [239, 391] on textarea at bounding box center [607, 352] width 877 height 120
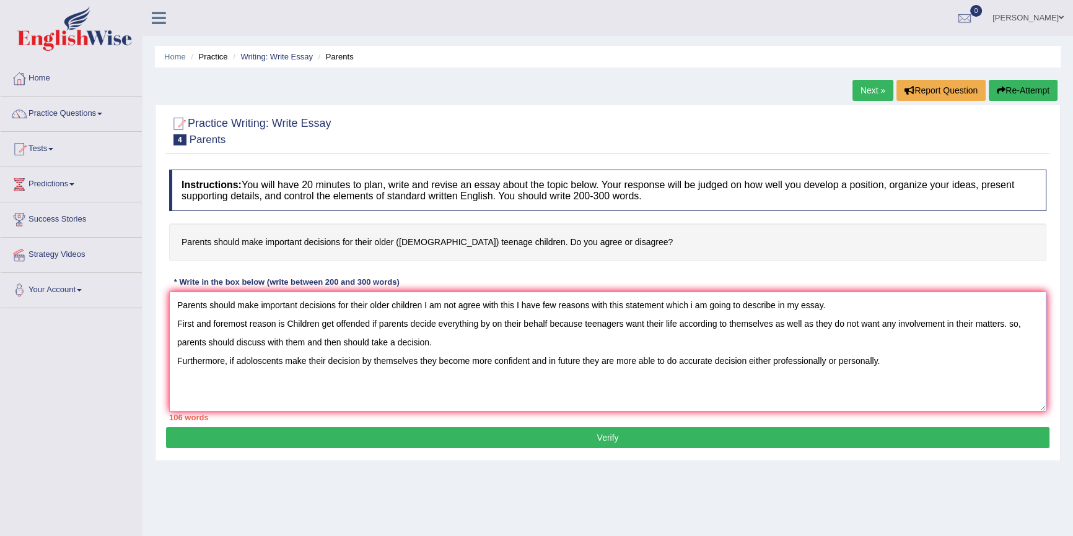
click at [1011, 322] on textarea "Parents should make important decisions for their older children I am not agree…" at bounding box center [607, 352] width 877 height 120
click at [886, 364] on textarea "Parents should make important decisions for their older children I am not agree…" at bounding box center [607, 352] width 877 height 120
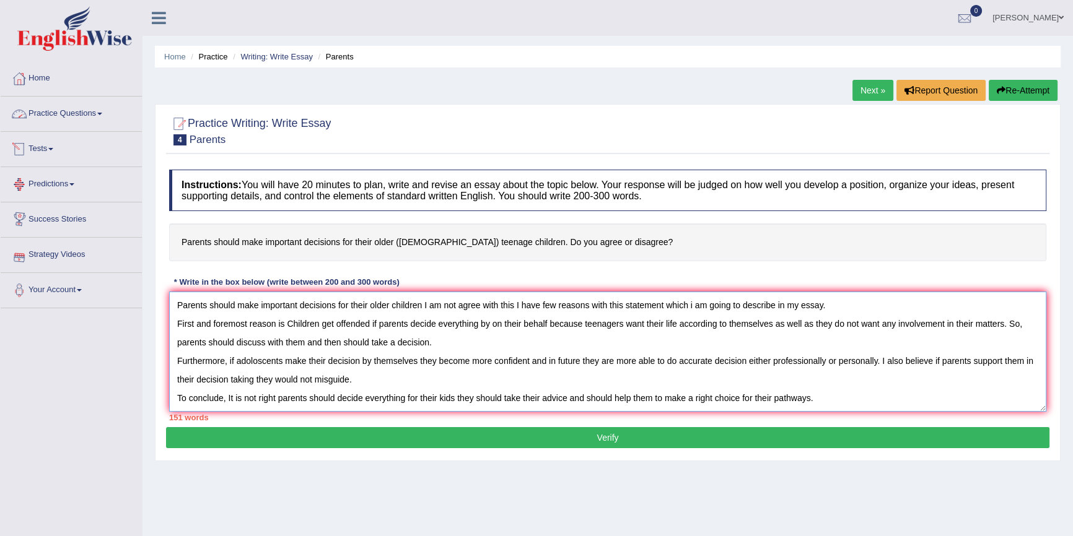
type textarea "Parents should make important decisions for their older children I am not agree…"
click at [119, 115] on link "Practice Questions" at bounding box center [71, 112] width 141 height 31
